Goal: Task Accomplishment & Management: Use online tool/utility

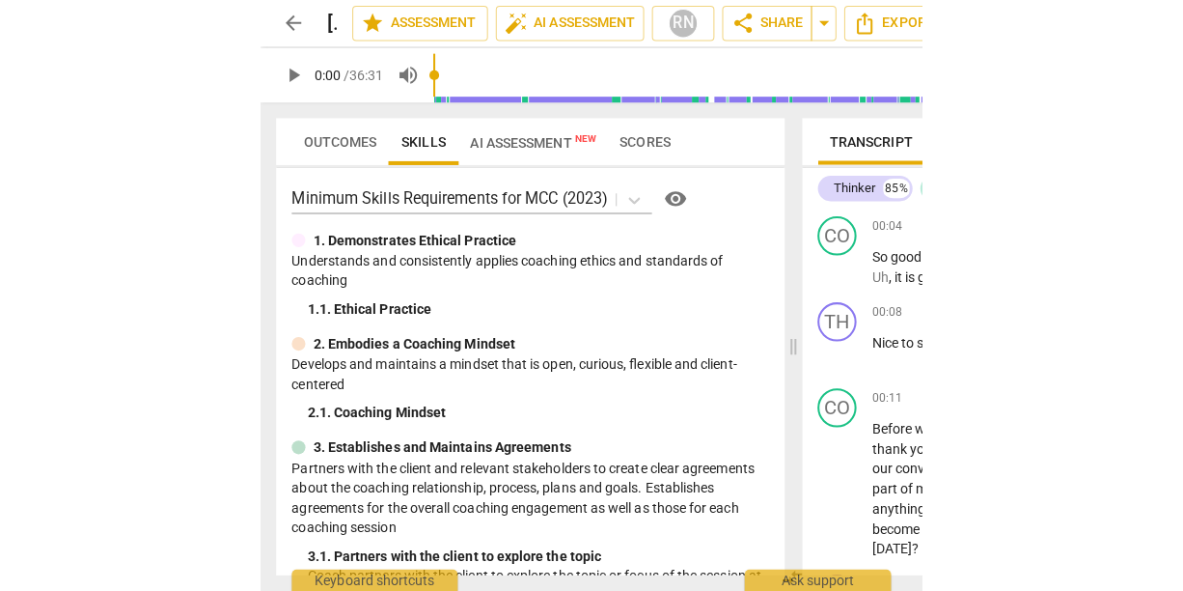
scroll to position [177, 0]
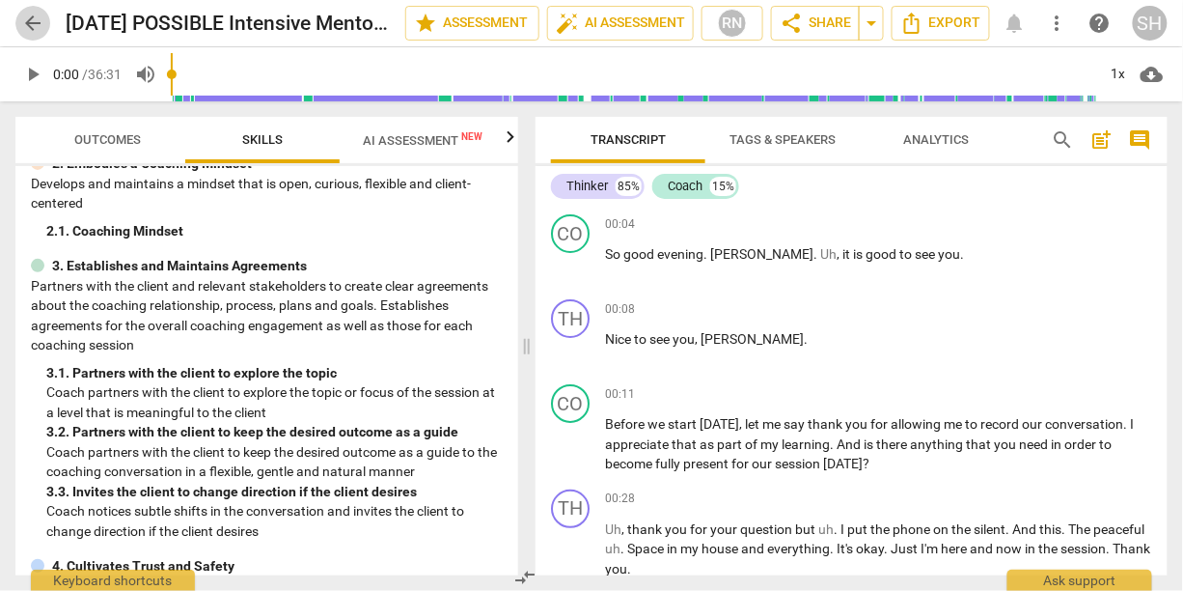
click at [33, 21] on span "arrow_back" at bounding box center [32, 23] width 23 height 23
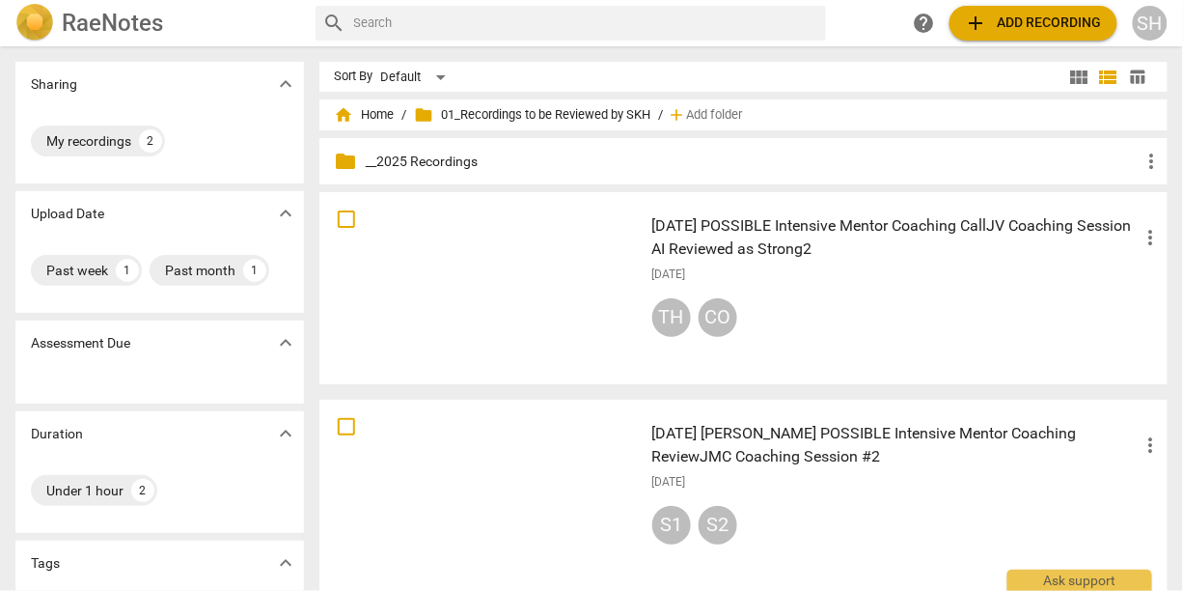
click at [653, 21] on span "add Add recording" at bounding box center [1033, 23] width 137 height 23
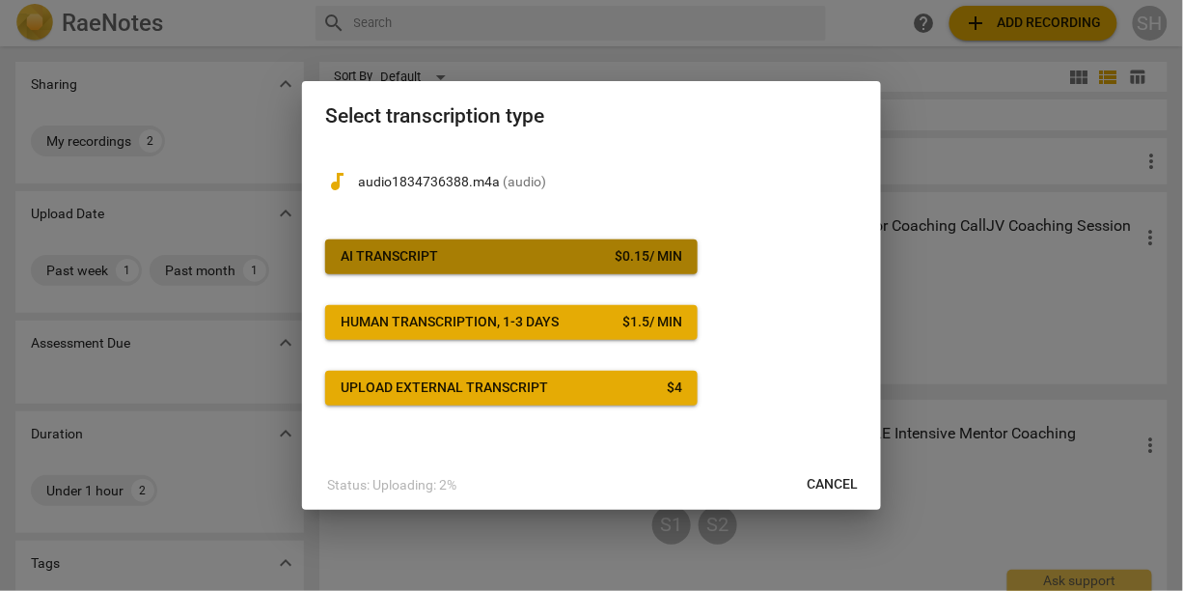
click at [582, 261] on span "AI Transcript $ 0.15 / min" at bounding box center [512, 256] width 342 height 19
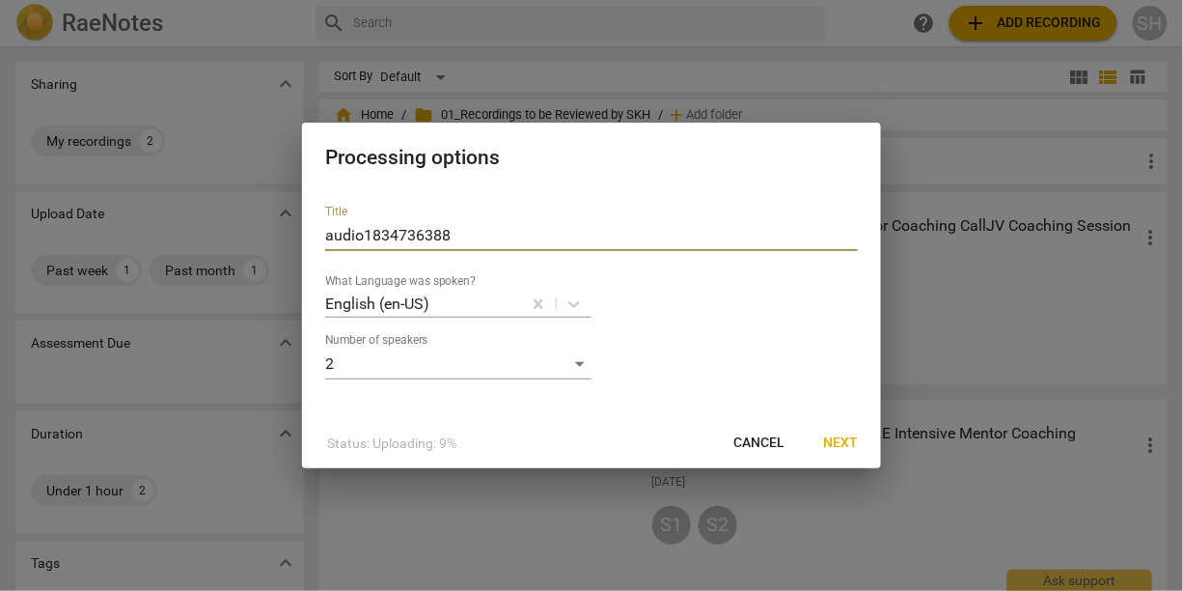
drag, startPoint x: 456, startPoint y: 235, endPoint x: 272, endPoint y: 231, distance: 183.4
click at [272, 231] on div "Processing options Title audio1834736388 What Language was spoken? English (en-…" at bounding box center [591, 295] width 1183 height 591
type input "[DATE] [PERSON_NAME] Coaching BH"
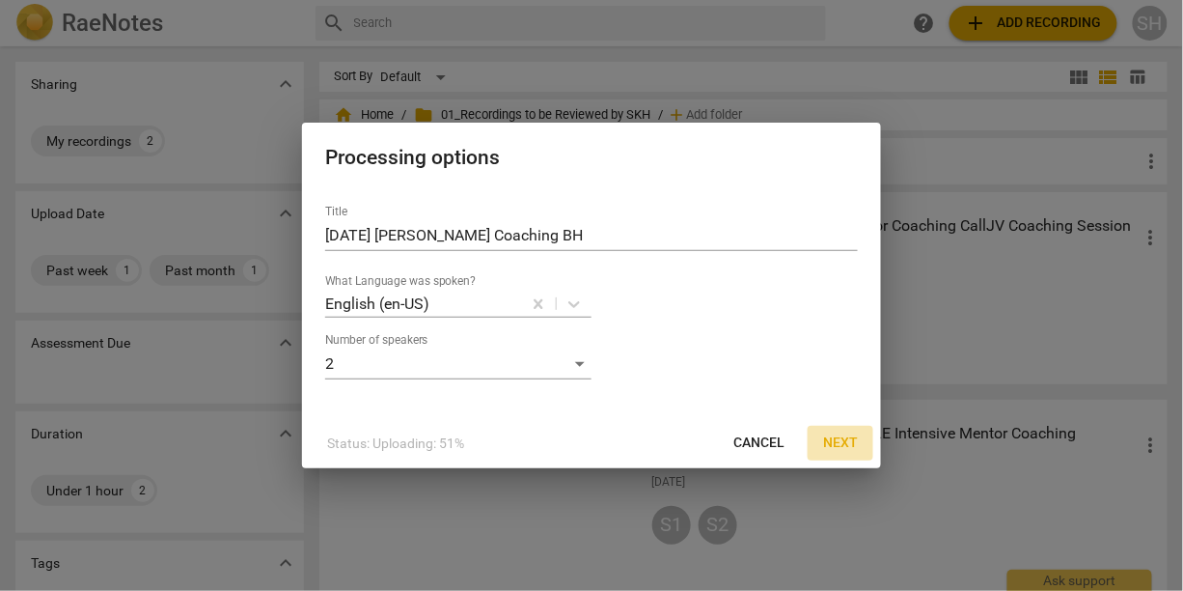
click at [653, 444] on span "Next" at bounding box center [840, 442] width 35 height 19
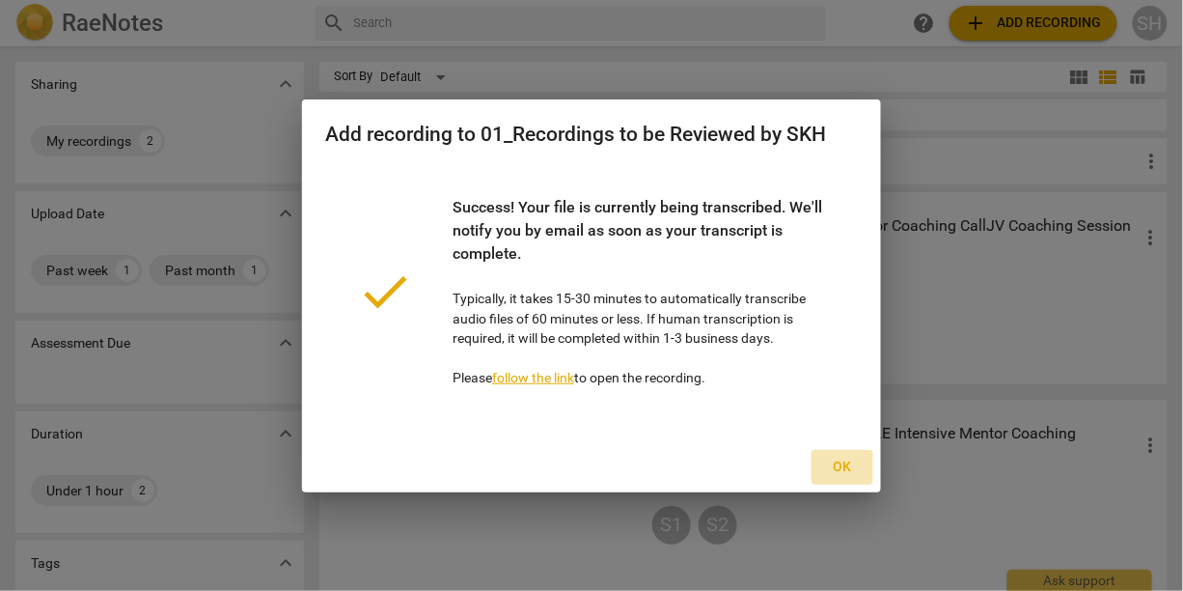
click at [653, 466] on span "Ok" at bounding box center [842, 466] width 31 height 19
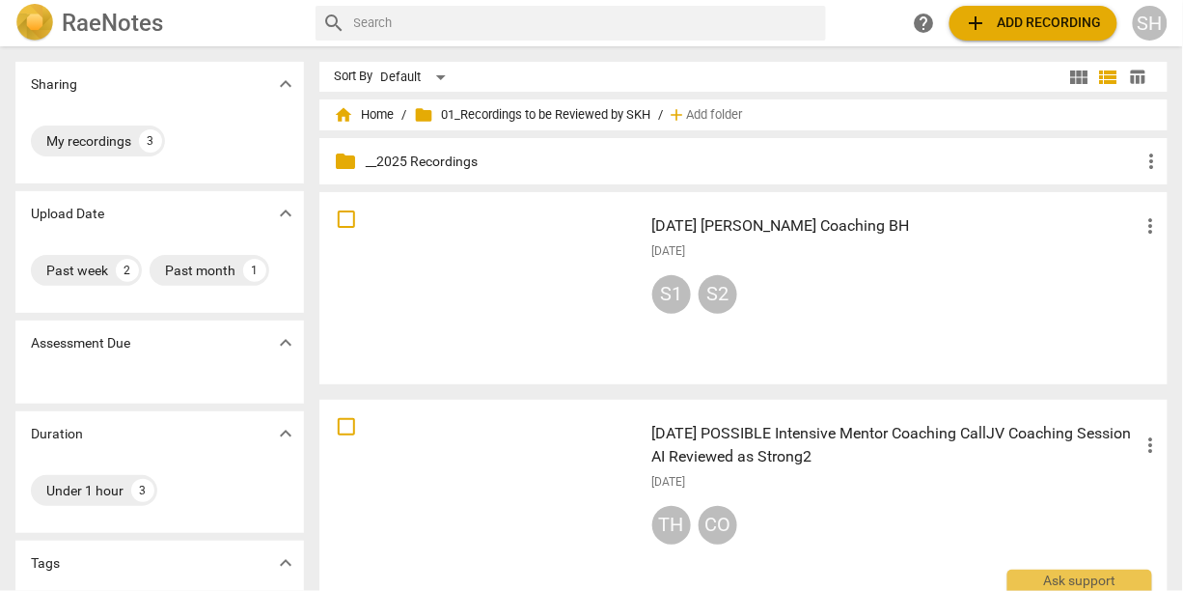
click at [653, 232] on h3 "[DATE] [PERSON_NAME] Coaching BH" at bounding box center [896, 225] width 488 height 23
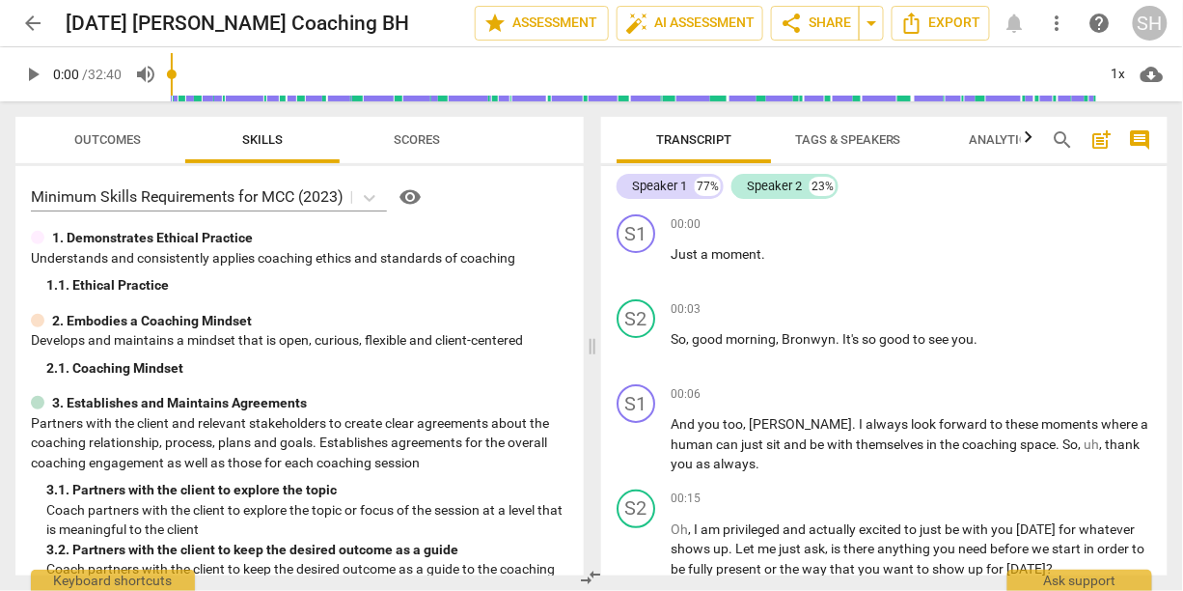
click at [653, 141] on span "Tags & Speakers" at bounding box center [848, 139] width 106 height 14
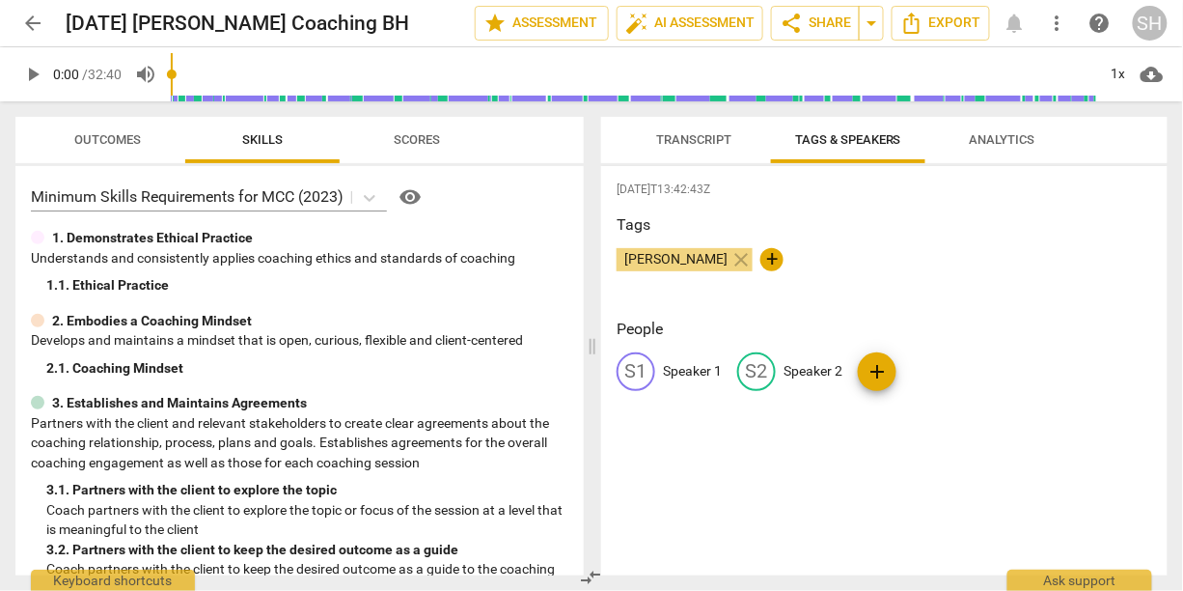
click at [653, 367] on p "Speaker 1" at bounding box center [692, 371] width 59 height 20
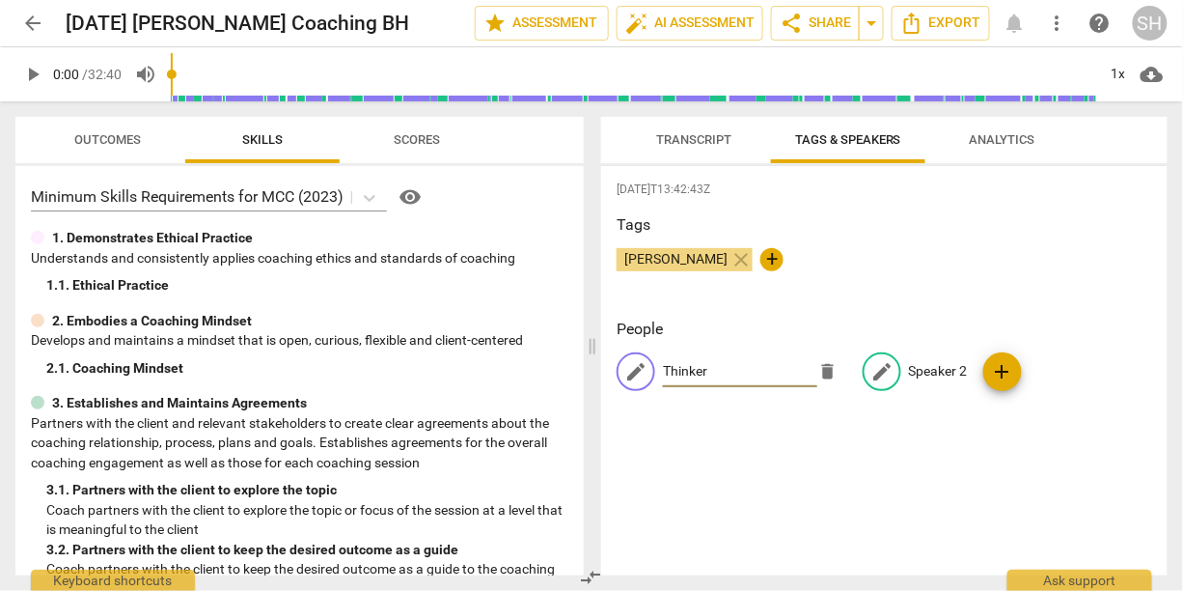
type input "Thinker"
click at [653, 374] on p "Speaker 2" at bounding box center [938, 371] width 59 height 20
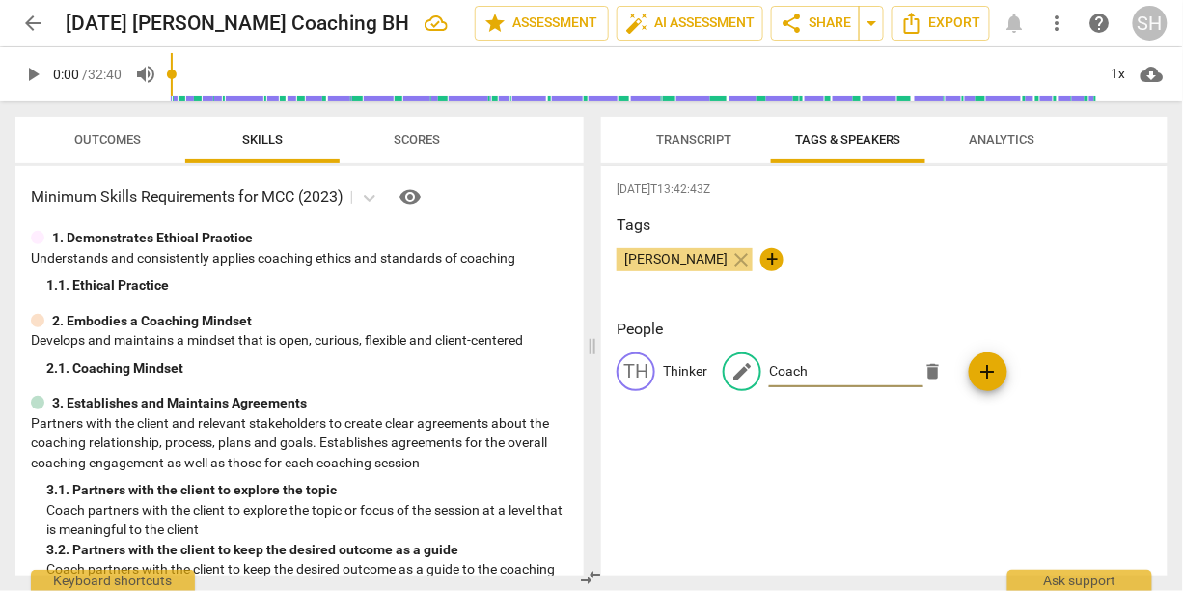
type input "Coach"
click at [653, 449] on div "[DATE]T13:42:43Z Tags [PERSON_NAME] close + People TH Thinker edit Coach delete…" at bounding box center [884, 370] width 567 height 409
click at [653, 144] on span "Transcript" at bounding box center [693, 139] width 75 height 14
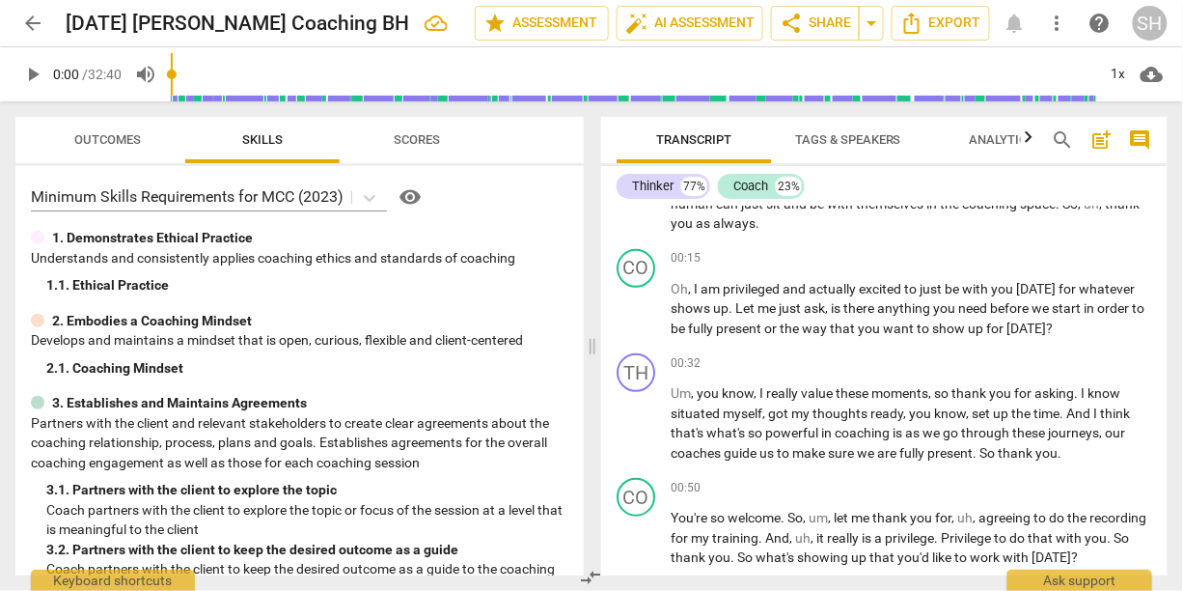
scroll to position [249, 0]
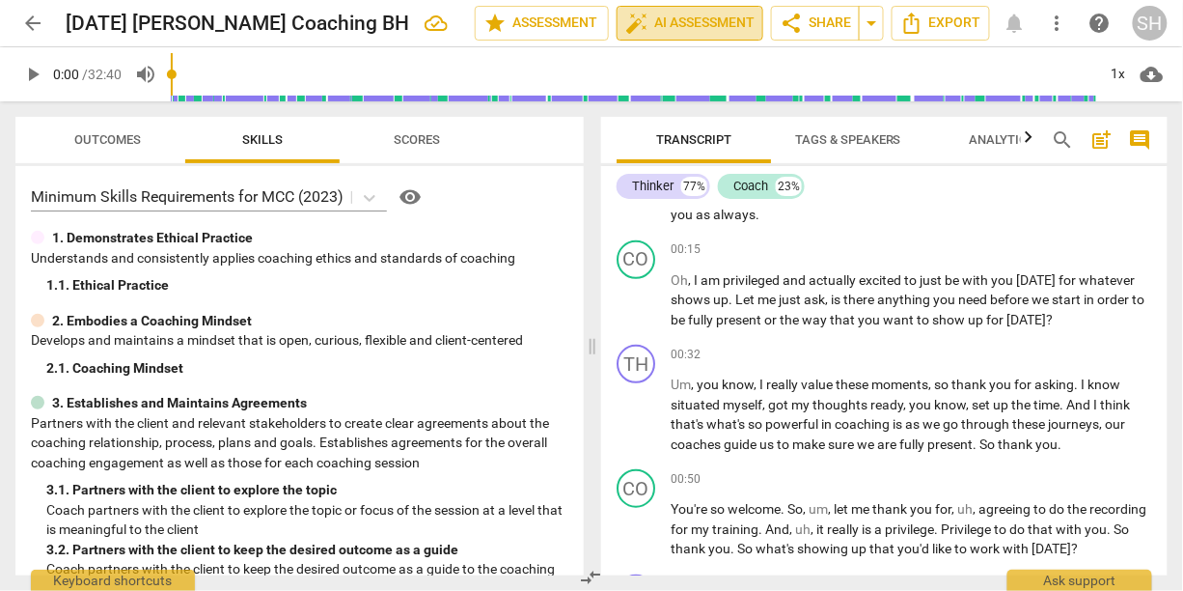
click at [644, 23] on span "auto_fix_high" at bounding box center [636, 23] width 23 height 23
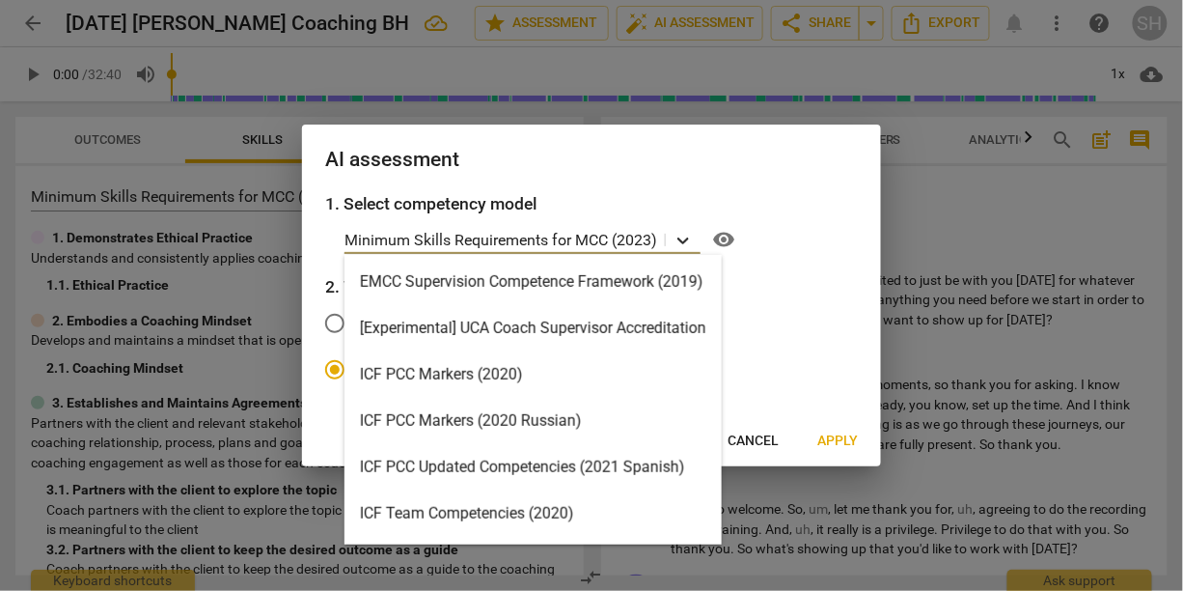
click at [653, 239] on icon at bounding box center [683, 240] width 19 height 19
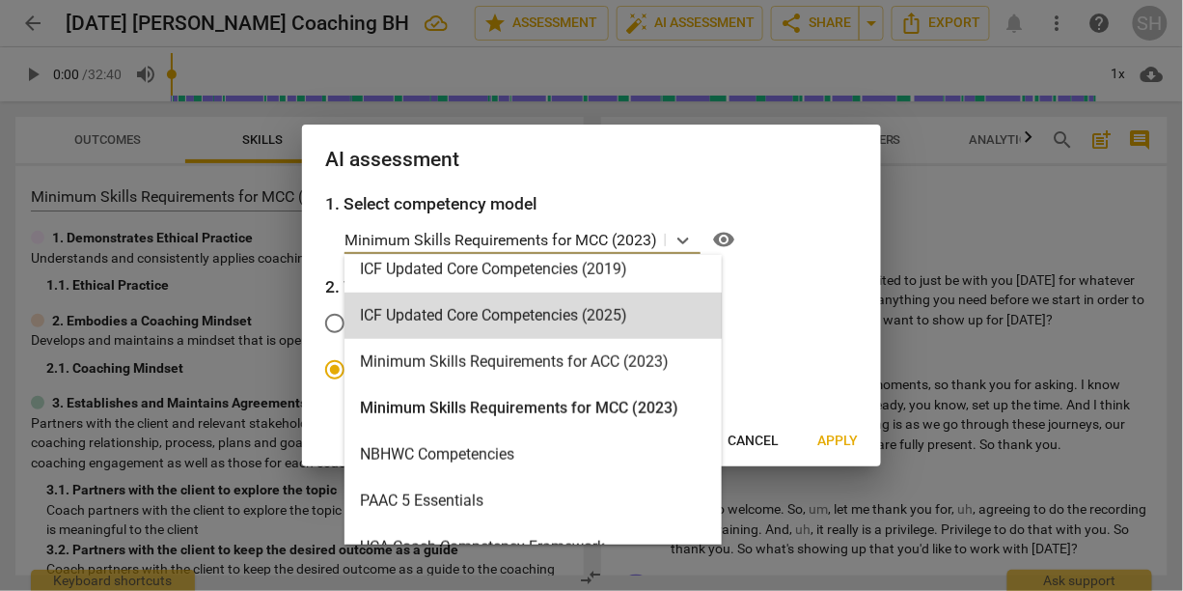
scroll to position [391, 0]
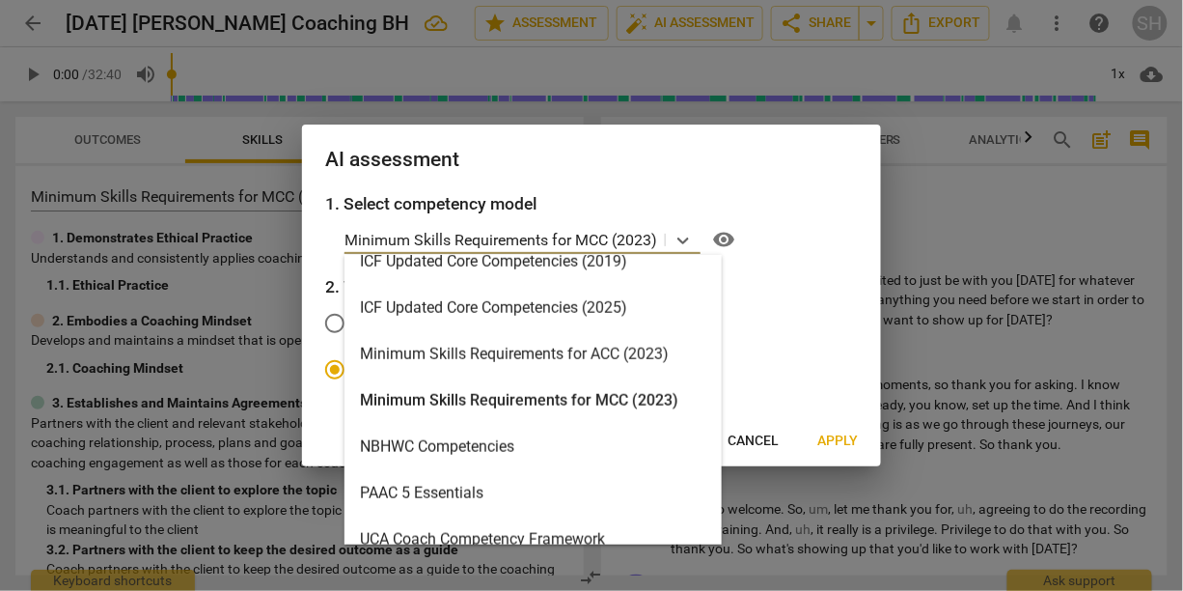
click at [611, 403] on div "Minimum Skills Requirements for MCC (2023)" at bounding box center [533, 400] width 377 height 46
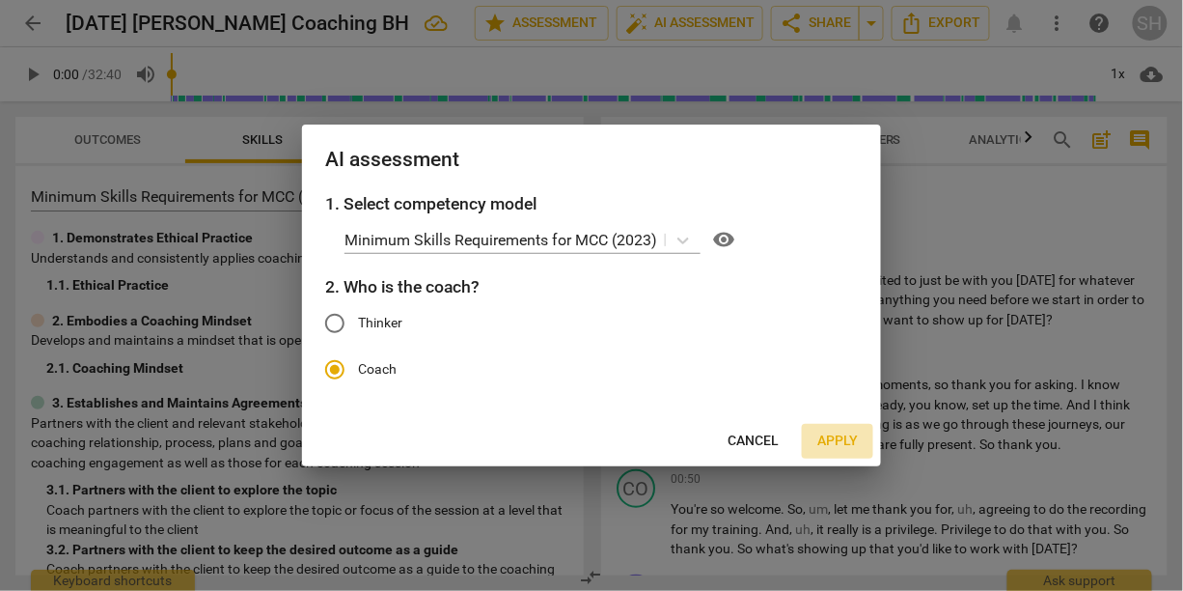
click at [653, 436] on span "Apply" at bounding box center [837, 440] width 41 height 19
